Goal: Task Accomplishment & Management: Complete application form

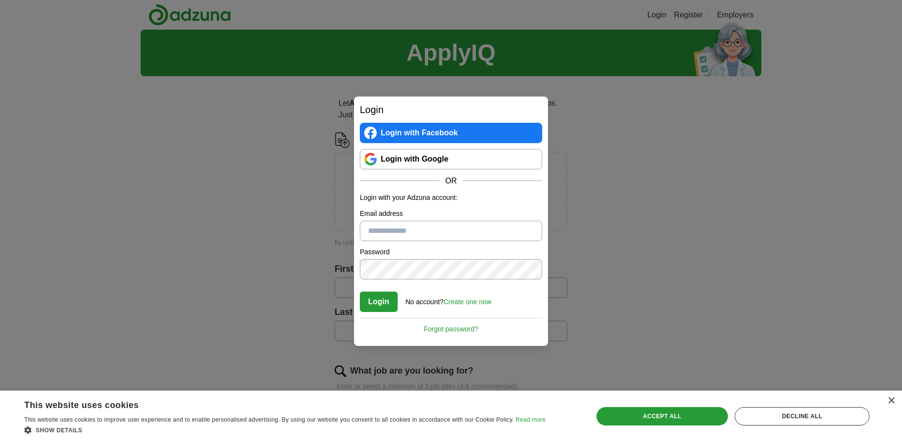
click at [428, 238] on input "Email address" at bounding box center [451, 231] width 182 height 20
type input "**********"
click at [395, 303] on button "Login" at bounding box center [379, 301] width 38 height 20
click at [297, 265] on div "**********" at bounding box center [451, 221] width 902 height 442
click at [376, 300] on button "Login" at bounding box center [379, 301] width 38 height 20
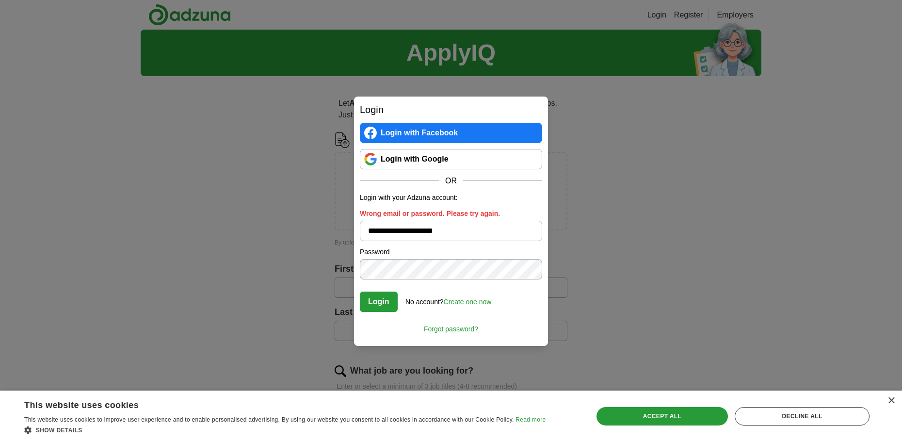
click at [463, 302] on link "Create one now" at bounding box center [468, 302] width 48 height 8
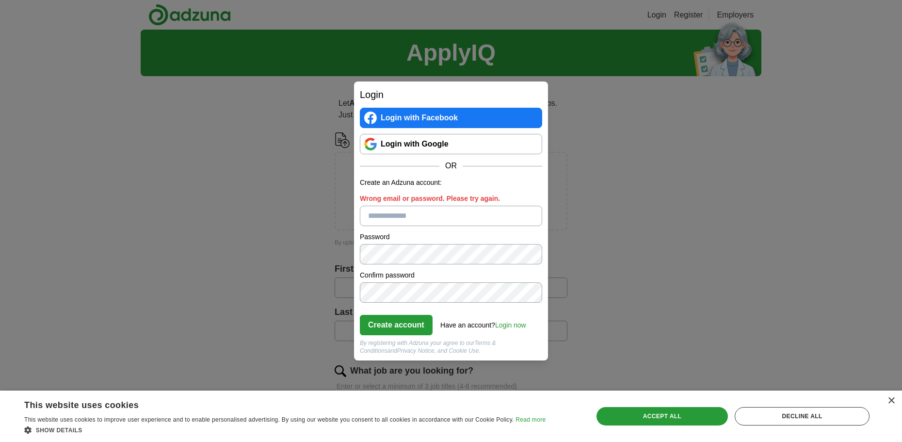
click at [455, 216] on input "Wrong email or password. Please try again." at bounding box center [451, 216] width 182 height 20
type input "**********"
click at [396, 321] on button "Create account" at bounding box center [396, 325] width 73 height 20
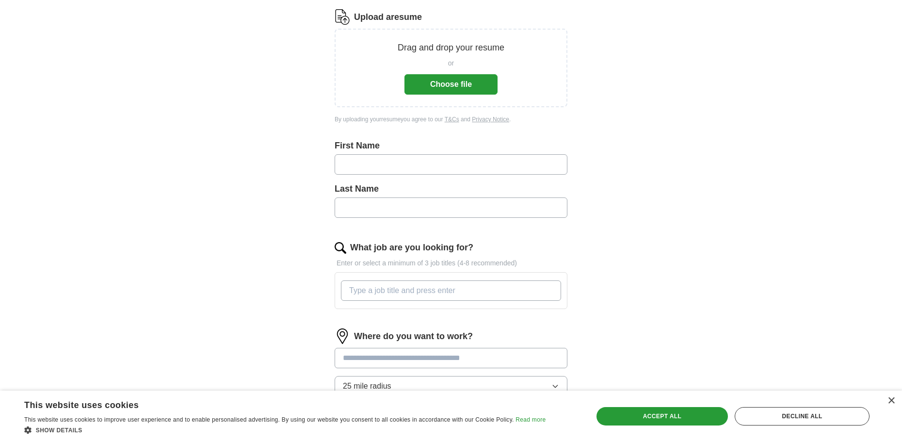
scroll to position [145, 0]
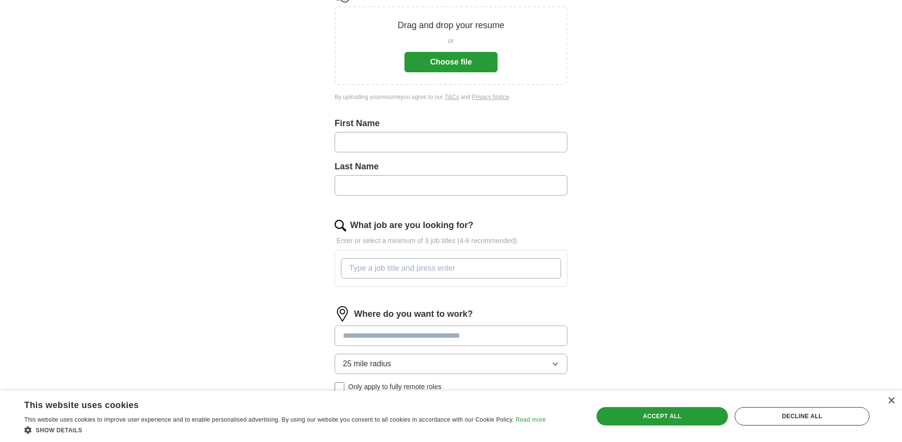
click at [388, 146] on input "text" at bounding box center [451, 142] width 233 height 20
type input "*****"
click at [356, 194] on input "text" at bounding box center [451, 185] width 233 height 20
type input "******"
click at [484, 275] on input "What job are you looking for?" at bounding box center [451, 268] width 220 height 20
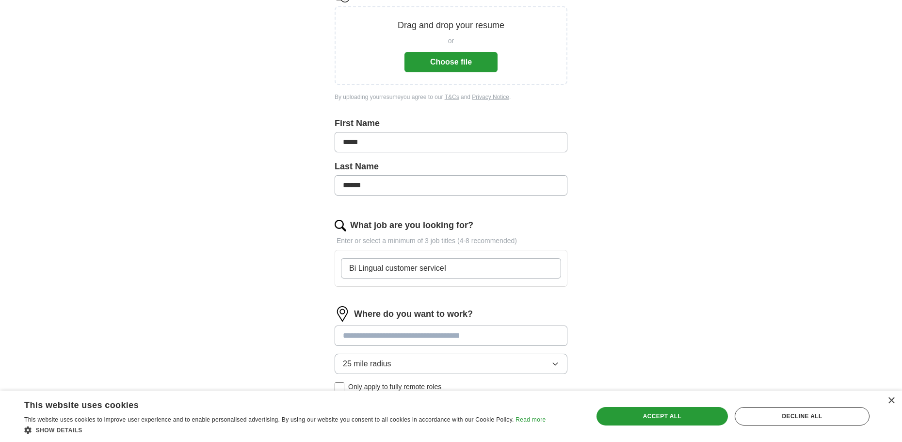
type input "Bi Lingual customer service"
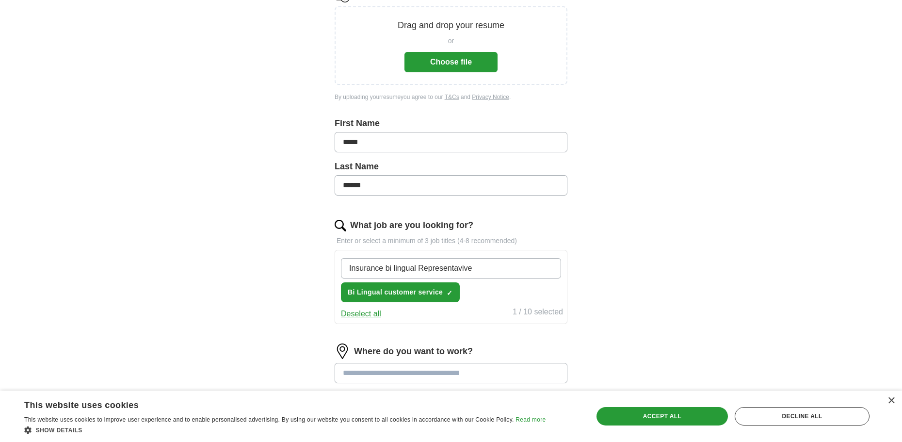
type input "Insurance bi lingual Representative"
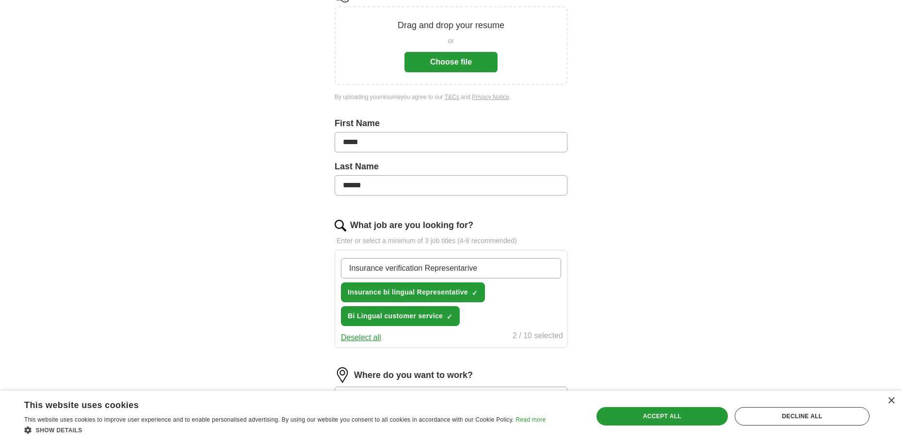
type input "Insurance verification Representative"
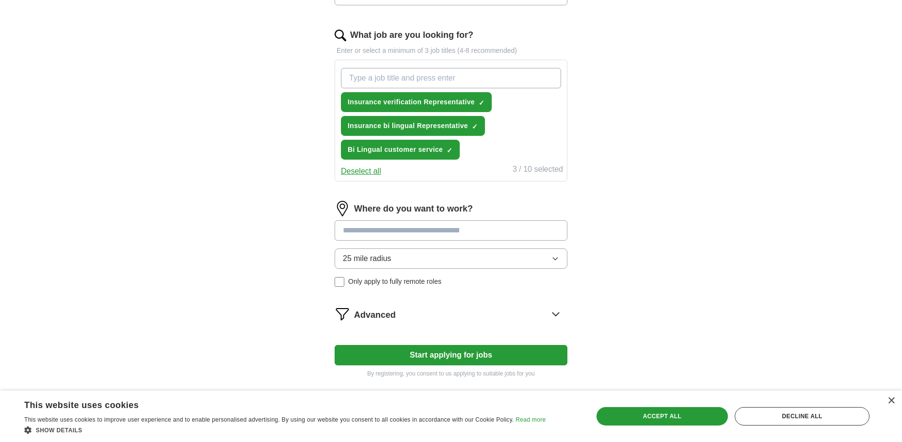
scroll to position [339, 0]
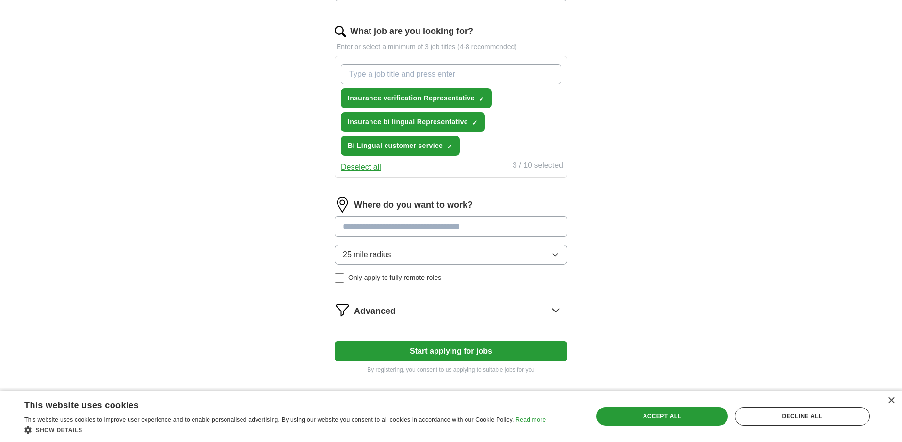
click at [511, 229] on input at bounding box center [451, 226] width 233 height 20
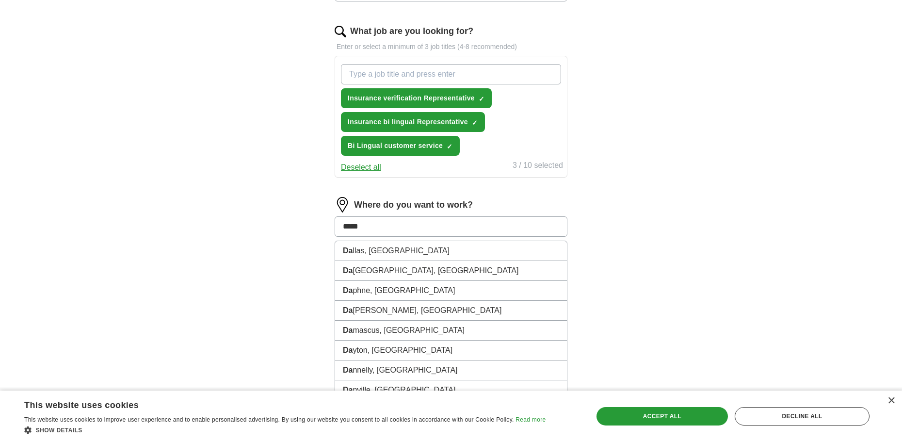
type input "******"
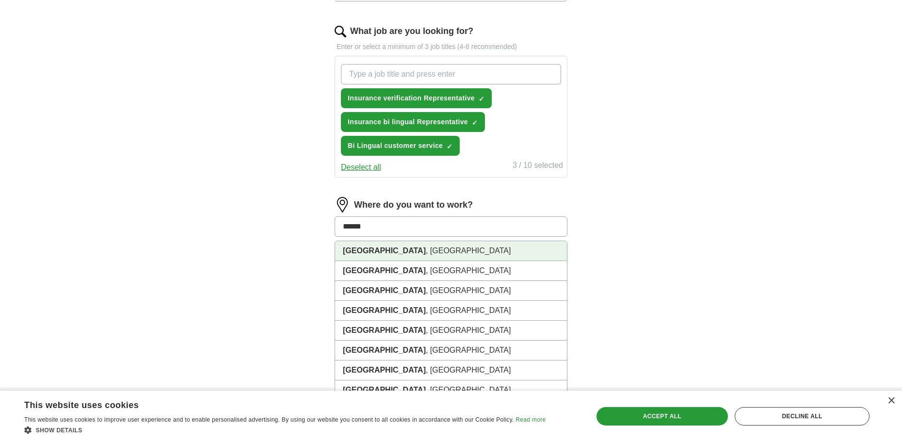
click at [355, 253] on strong "Dallas" at bounding box center [384, 250] width 83 height 8
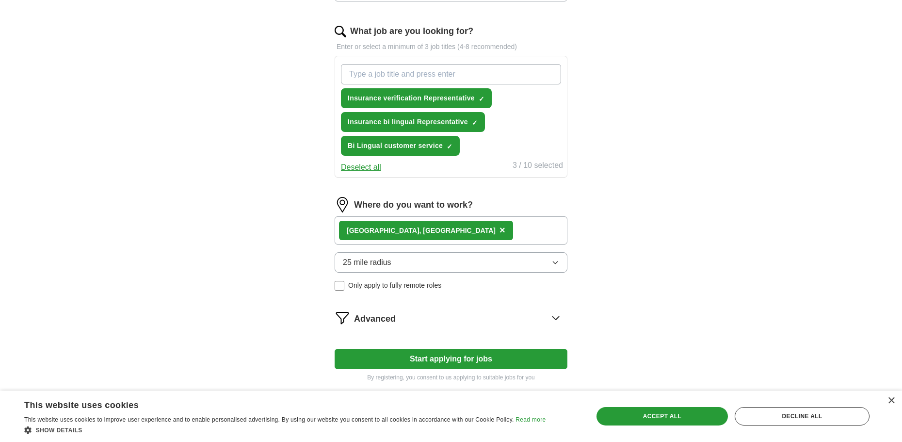
click at [344, 288] on label "Only apply to fully remote roles" at bounding box center [451, 285] width 233 height 10
click at [437, 358] on button "Start applying for jobs" at bounding box center [451, 359] width 233 height 20
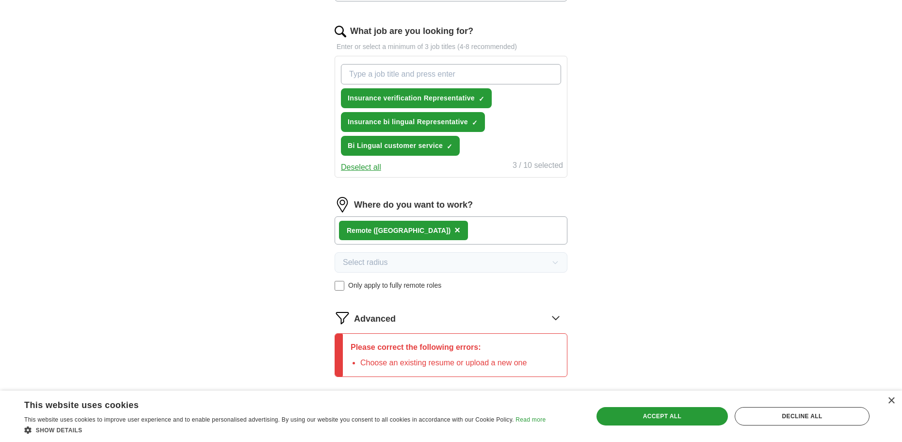
click at [373, 318] on span "Advanced" at bounding box center [375, 318] width 42 height 13
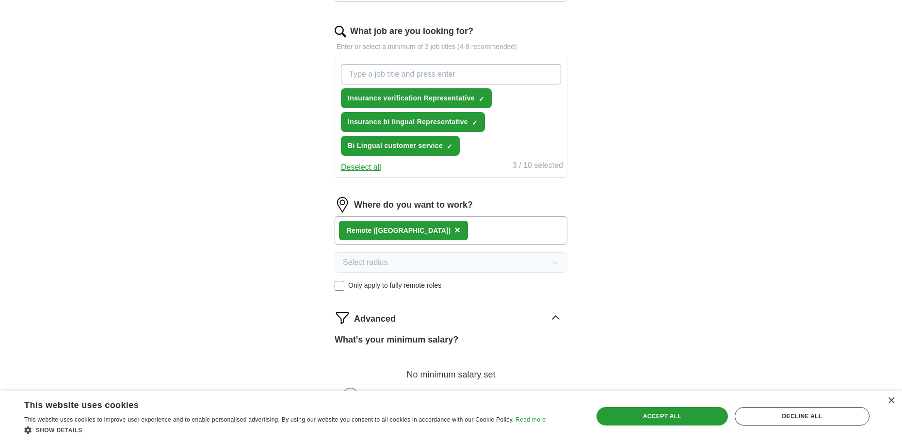
click at [521, 338] on div "What's your minimum salary?" at bounding box center [451, 339] width 233 height 13
click at [476, 339] on div "What's your minimum salary?" at bounding box center [451, 339] width 233 height 13
click at [557, 319] on icon at bounding box center [556, 318] width 16 height 16
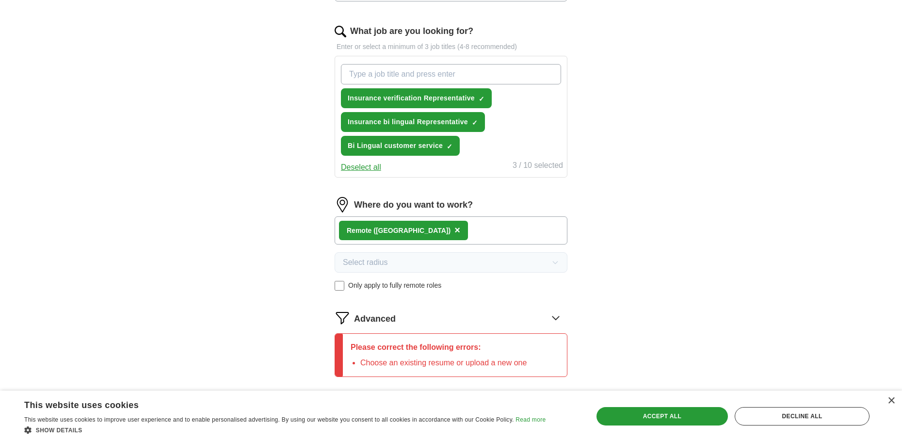
click at [610, 339] on div "ApplyIQ Let ApplyIQ do the hard work of searching and applying for jobs. Just t…" at bounding box center [451, 59] width 621 height 760
click at [342, 316] on img at bounding box center [343, 318] width 16 height 16
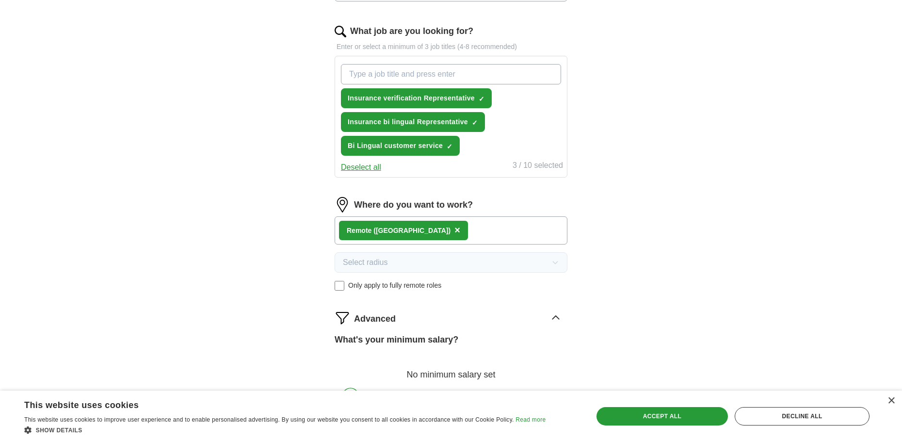
click at [438, 342] on label "What's your minimum salary?" at bounding box center [397, 339] width 124 height 13
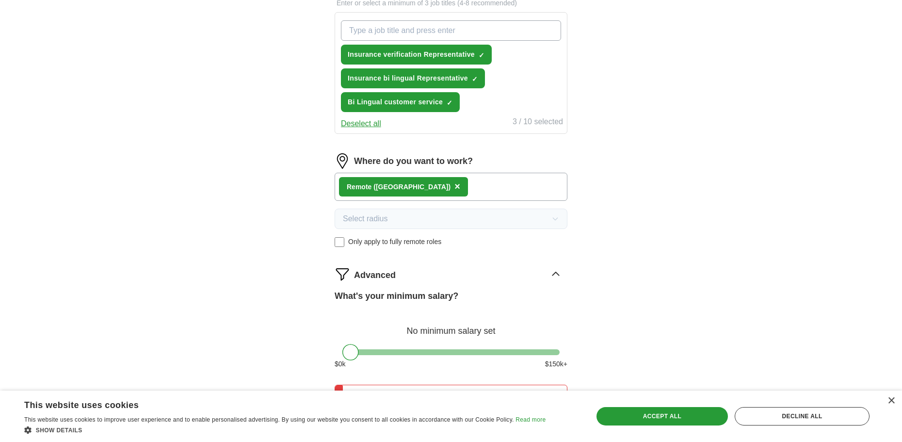
scroll to position [448, 0]
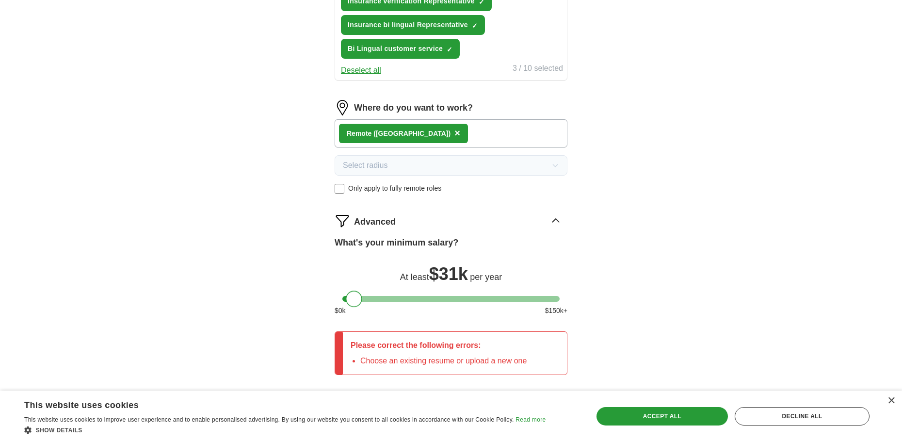
click at [351, 298] on div at bounding box center [354, 298] width 16 height 16
click at [507, 356] on li "Choose an existing resume or upload a new one" at bounding box center [443, 361] width 166 height 12
click at [629, 409] on div "Accept all" at bounding box center [662, 416] width 132 height 18
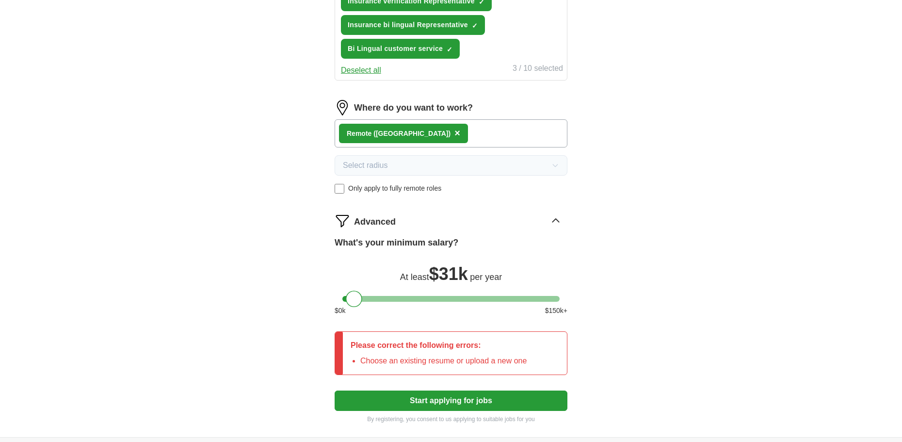
click at [453, 401] on button "Start applying for jobs" at bounding box center [451, 400] width 233 height 20
